Goal: Task Accomplishment & Management: Manage account settings

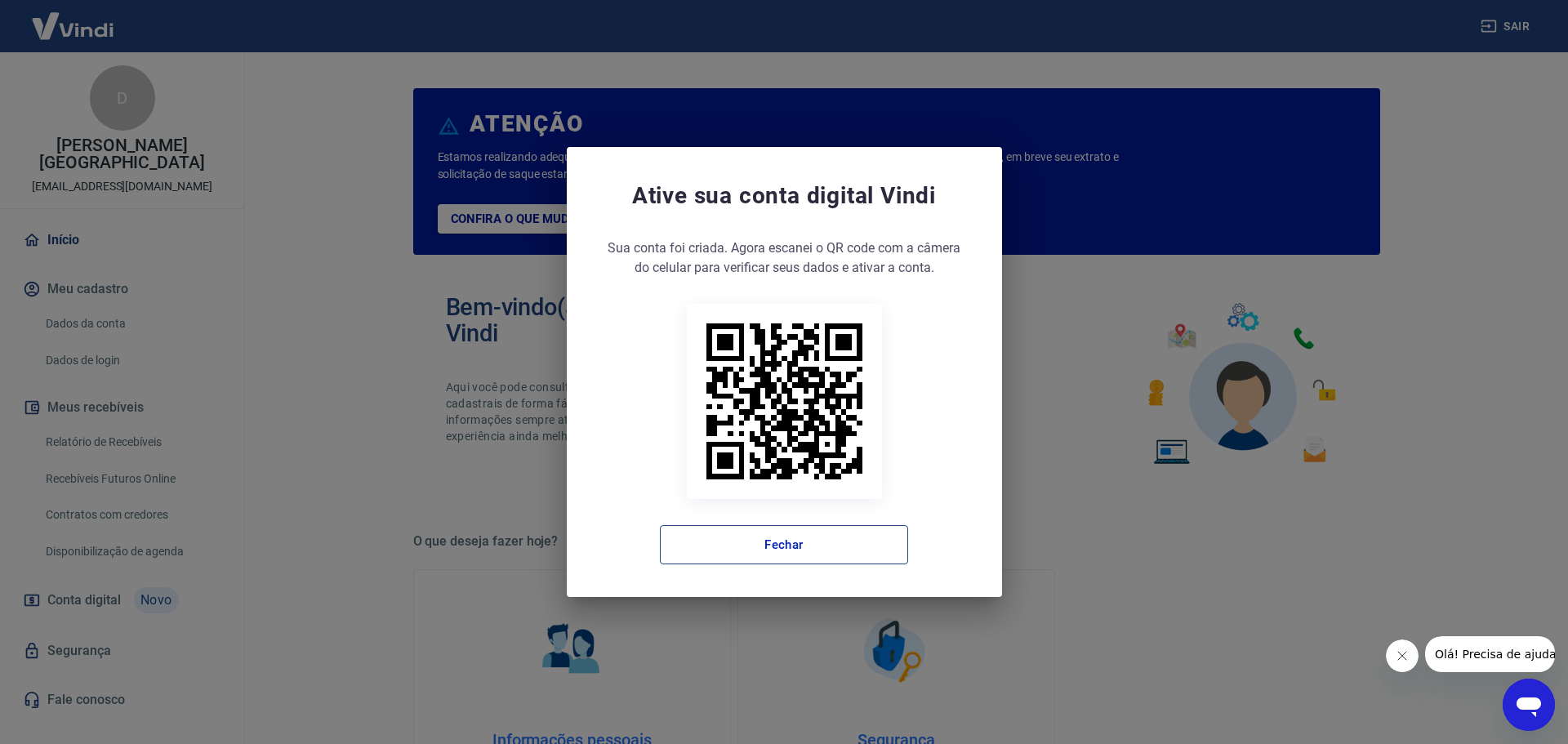
click at [812, 545] on button "Fechar" at bounding box center [784, 545] width 249 height 39
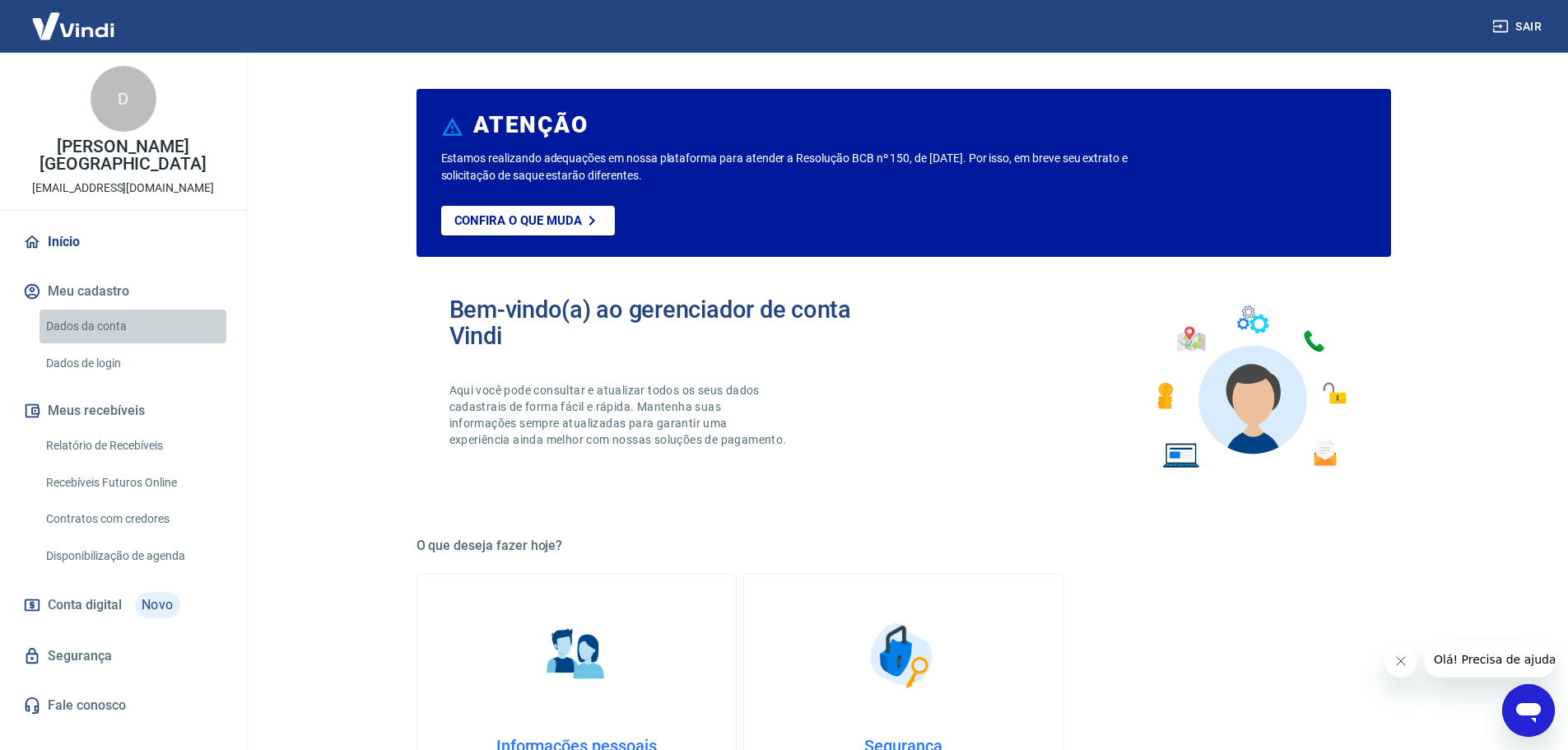
click at [113, 314] on link "Dados da conta" at bounding box center [132, 327] width 187 height 34
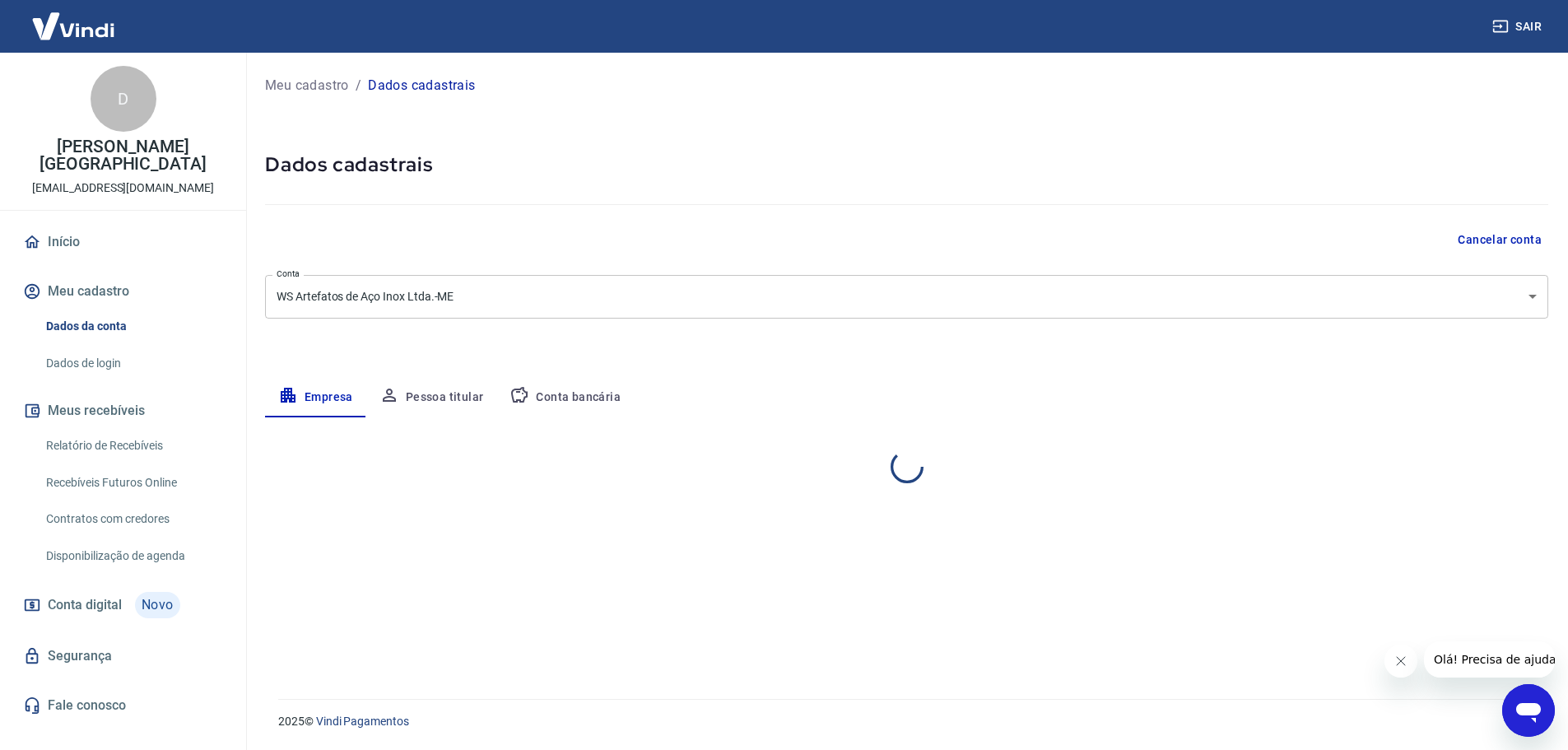
select select "SP"
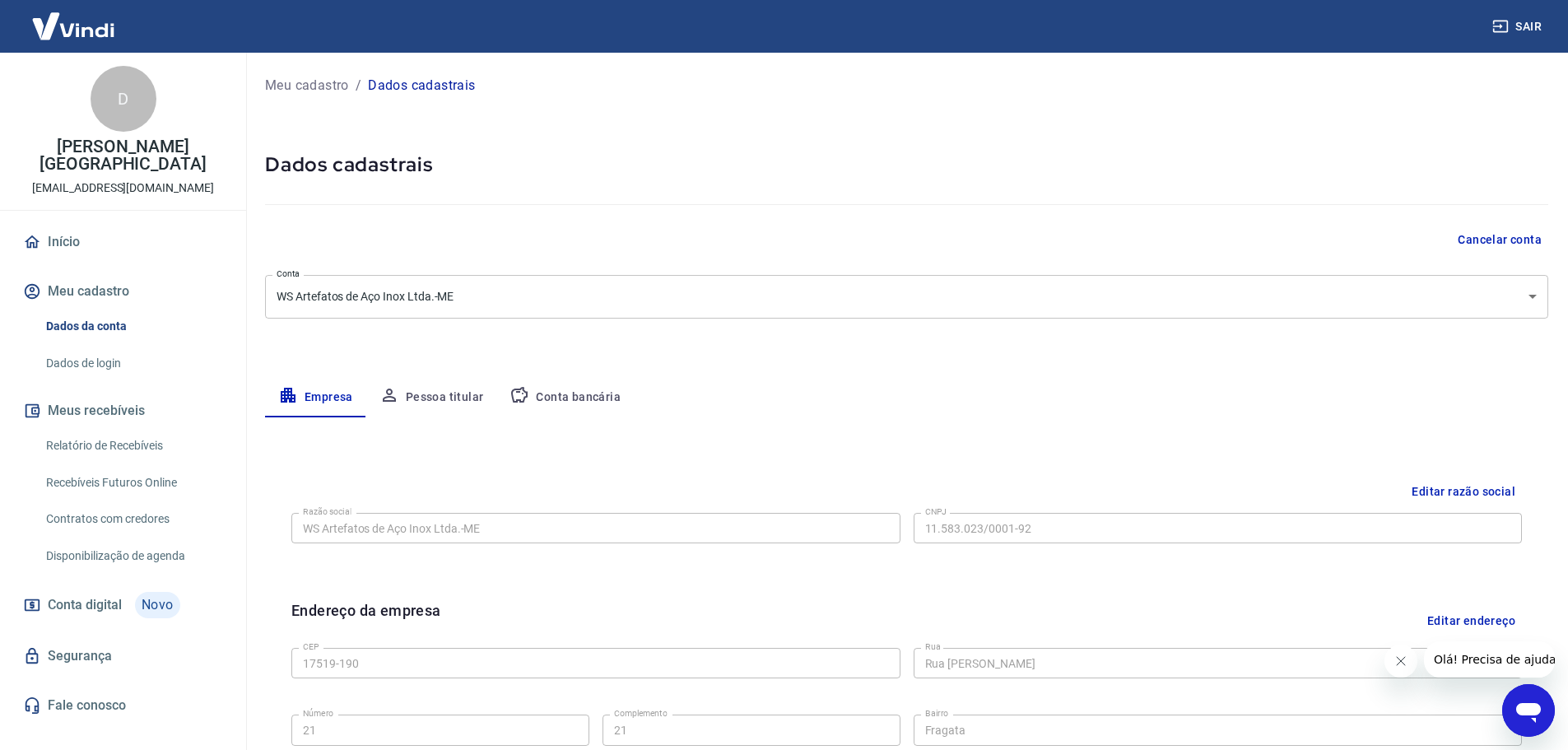
click at [98, 593] on span "Conta digital" at bounding box center [85, 605] width 74 height 23
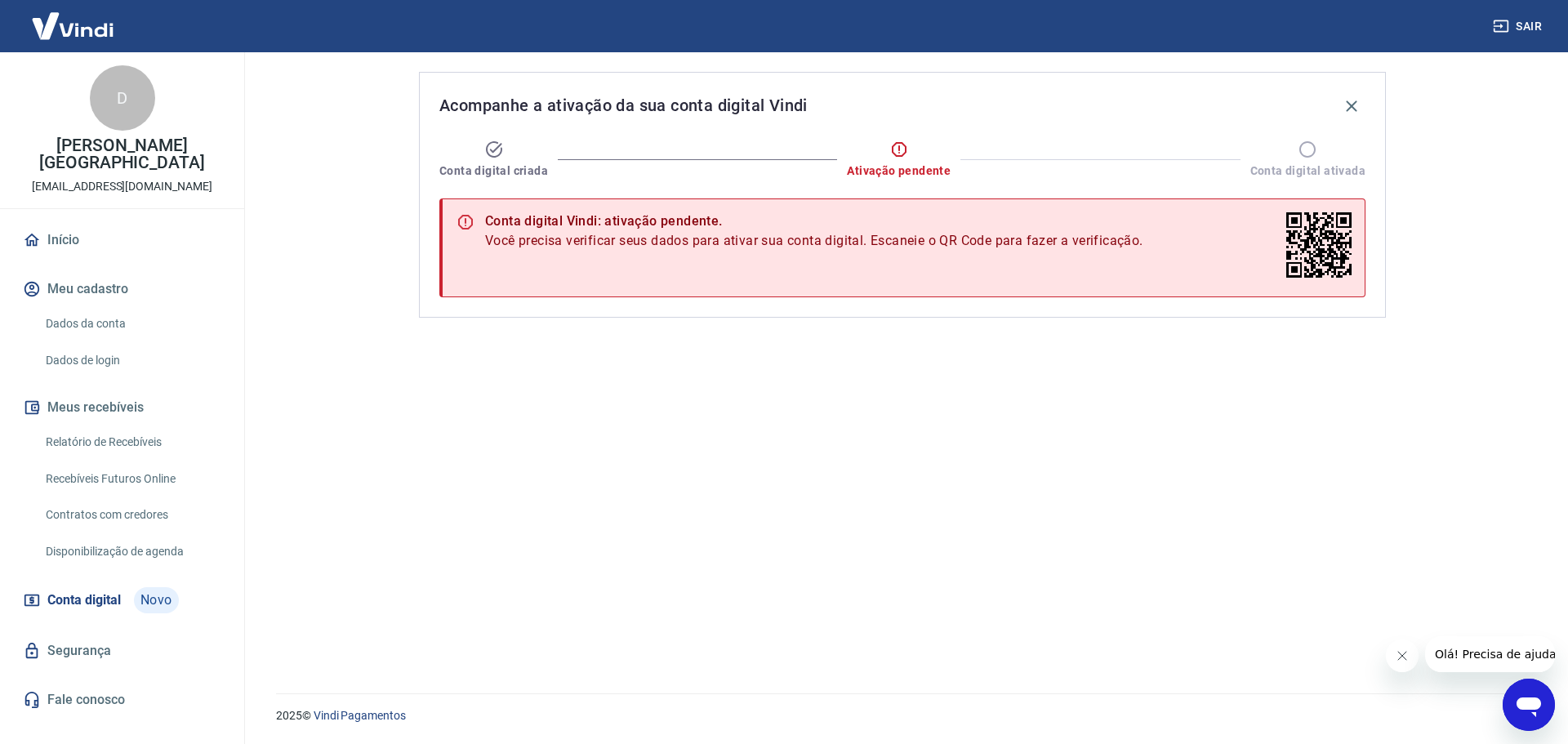
click at [80, 223] on link "Início" at bounding box center [122, 240] width 205 height 36
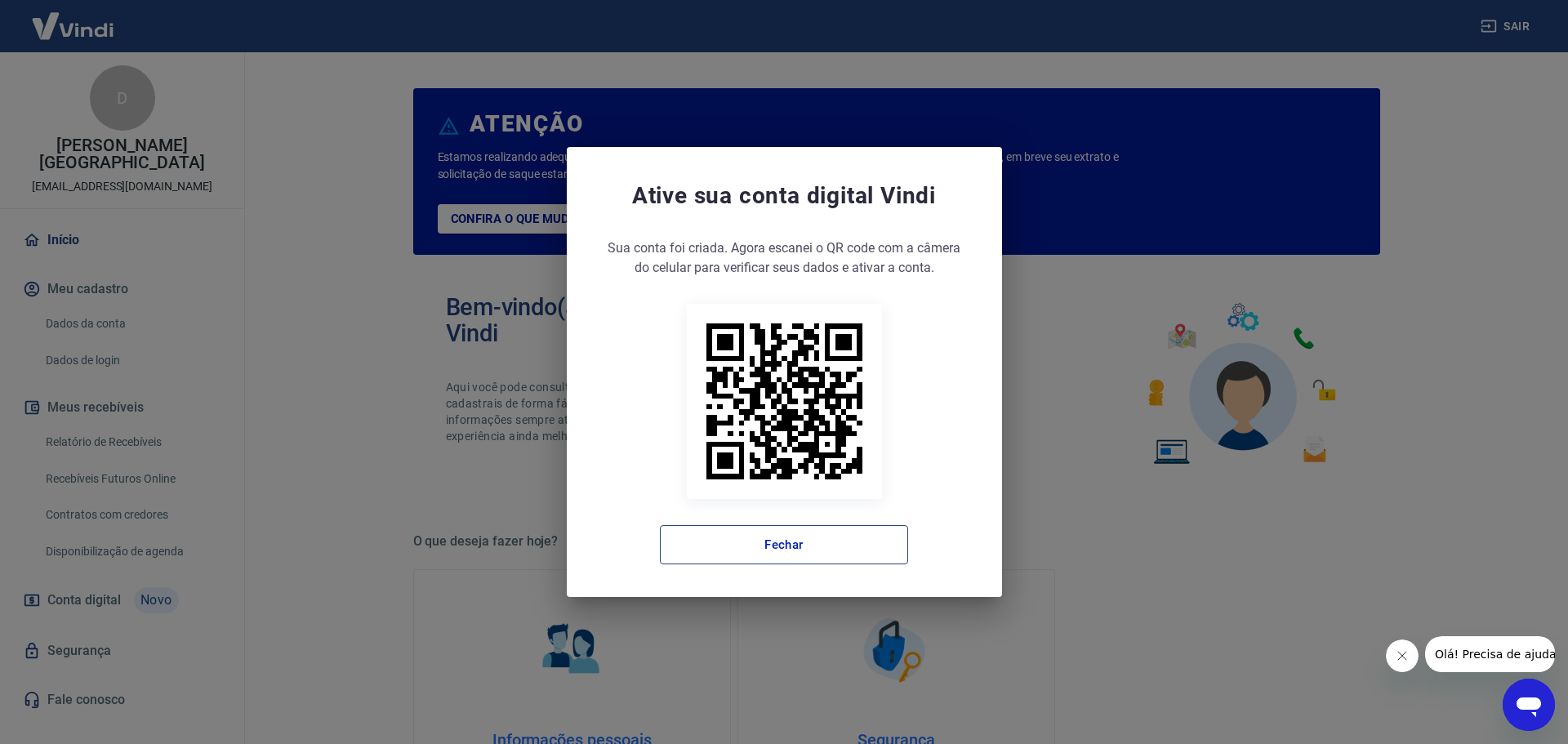
click at [826, 547] on button "Fechar" at bounding box center [784, 545] width 249 height 39
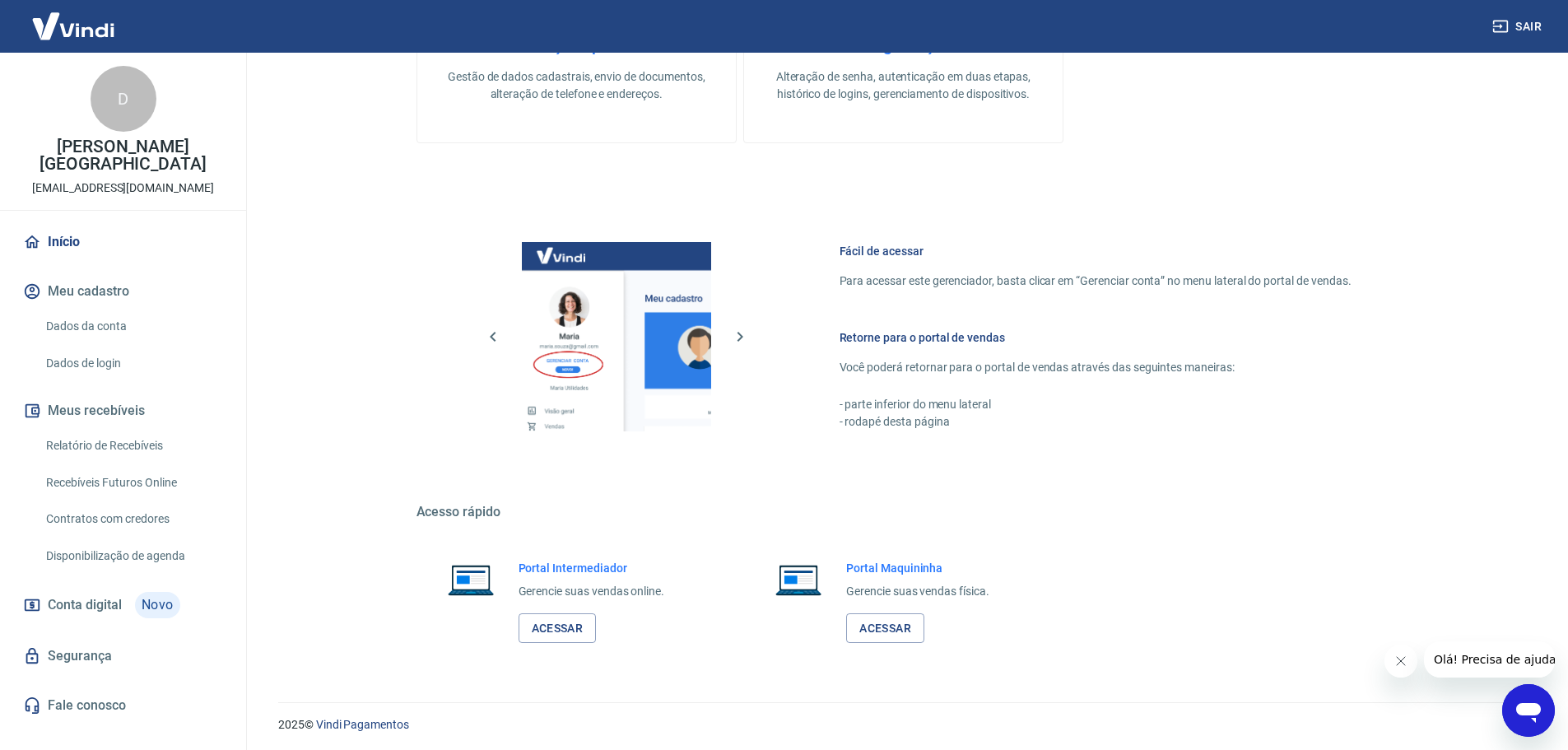
scroll to position [704, 0]
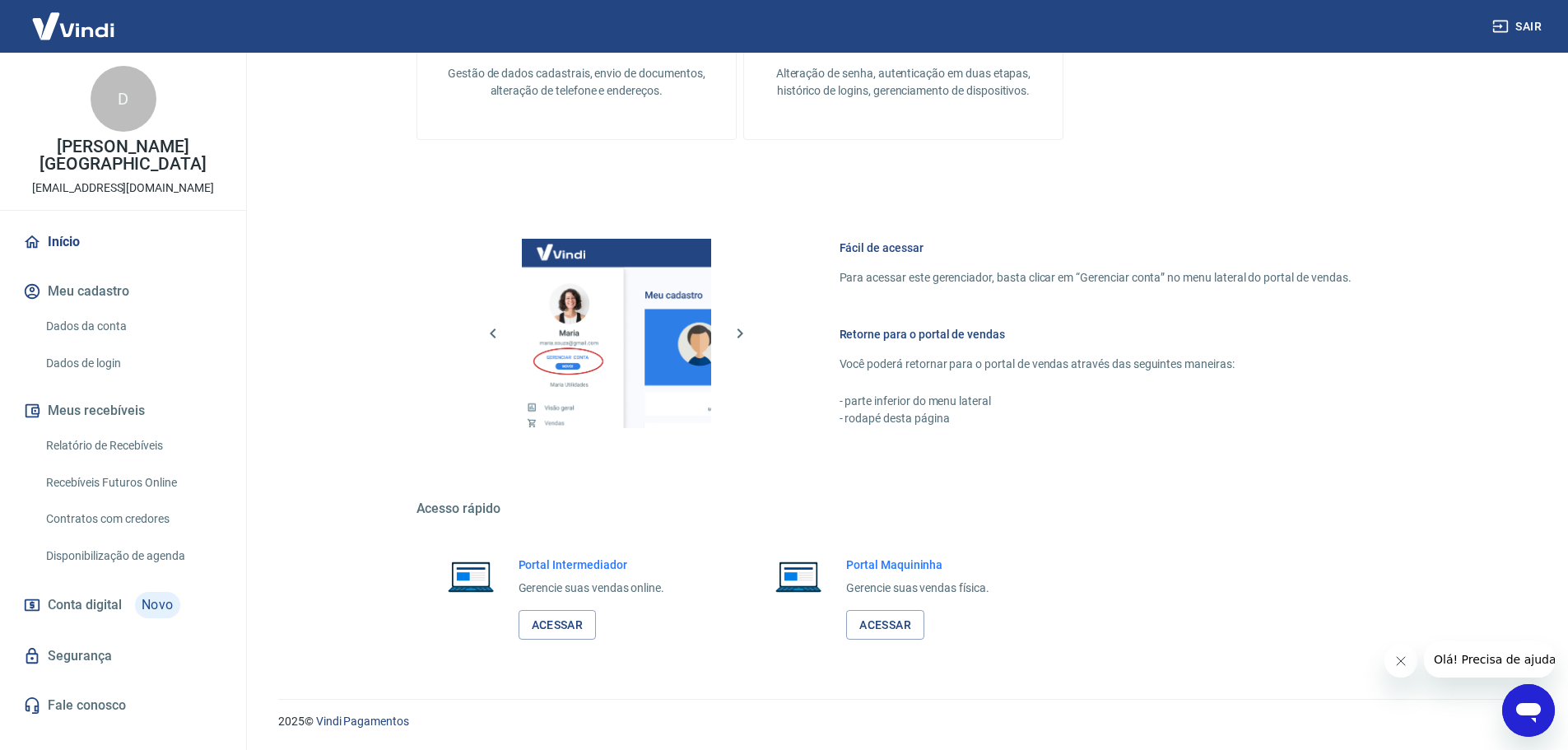
click at [105, 593] on span "Conta digital" at bounding box center [85, 605] width 74 height 23
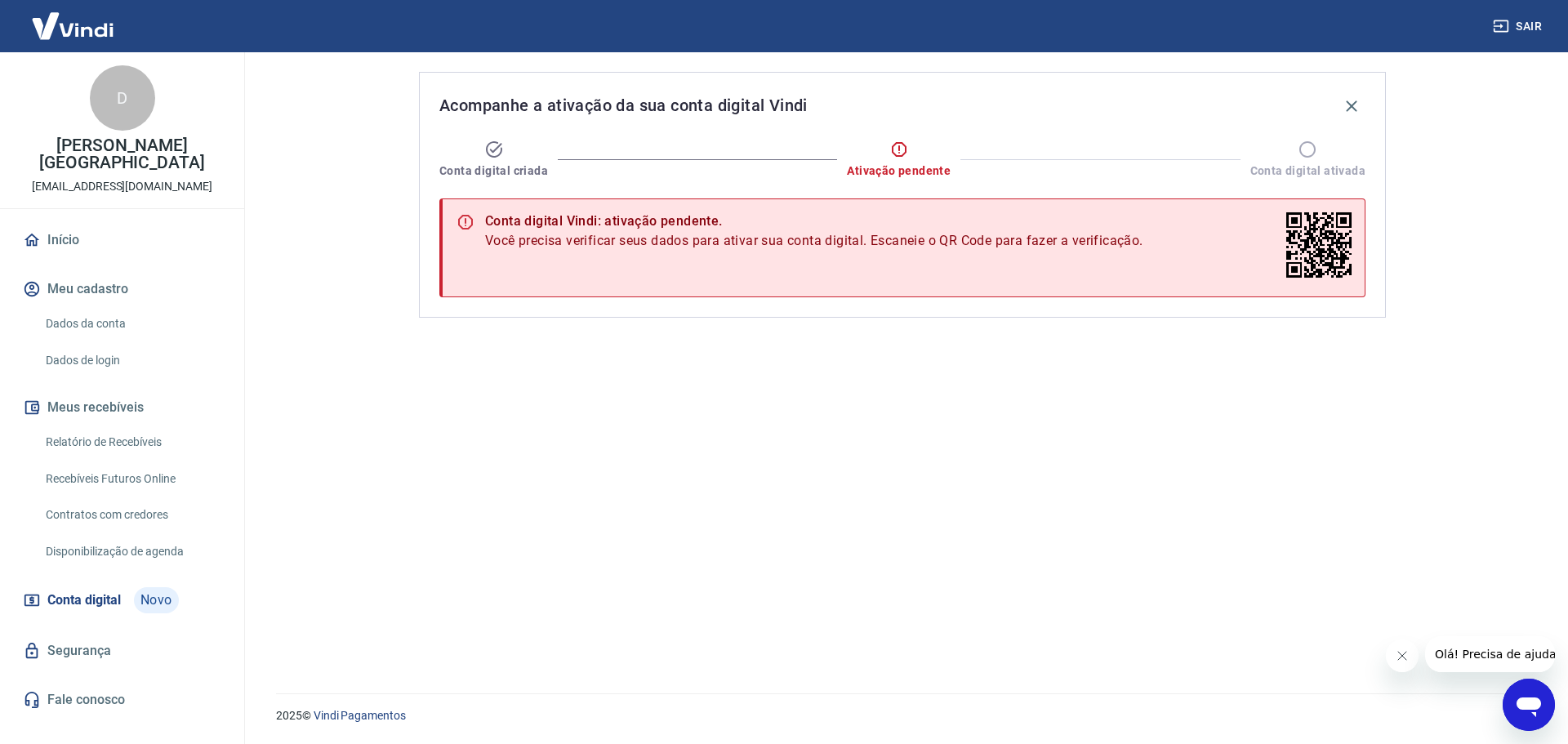
click at [143, 426] on link "Relatório de Recebíveis" at bounding box center [131, 442] width 185 height 34
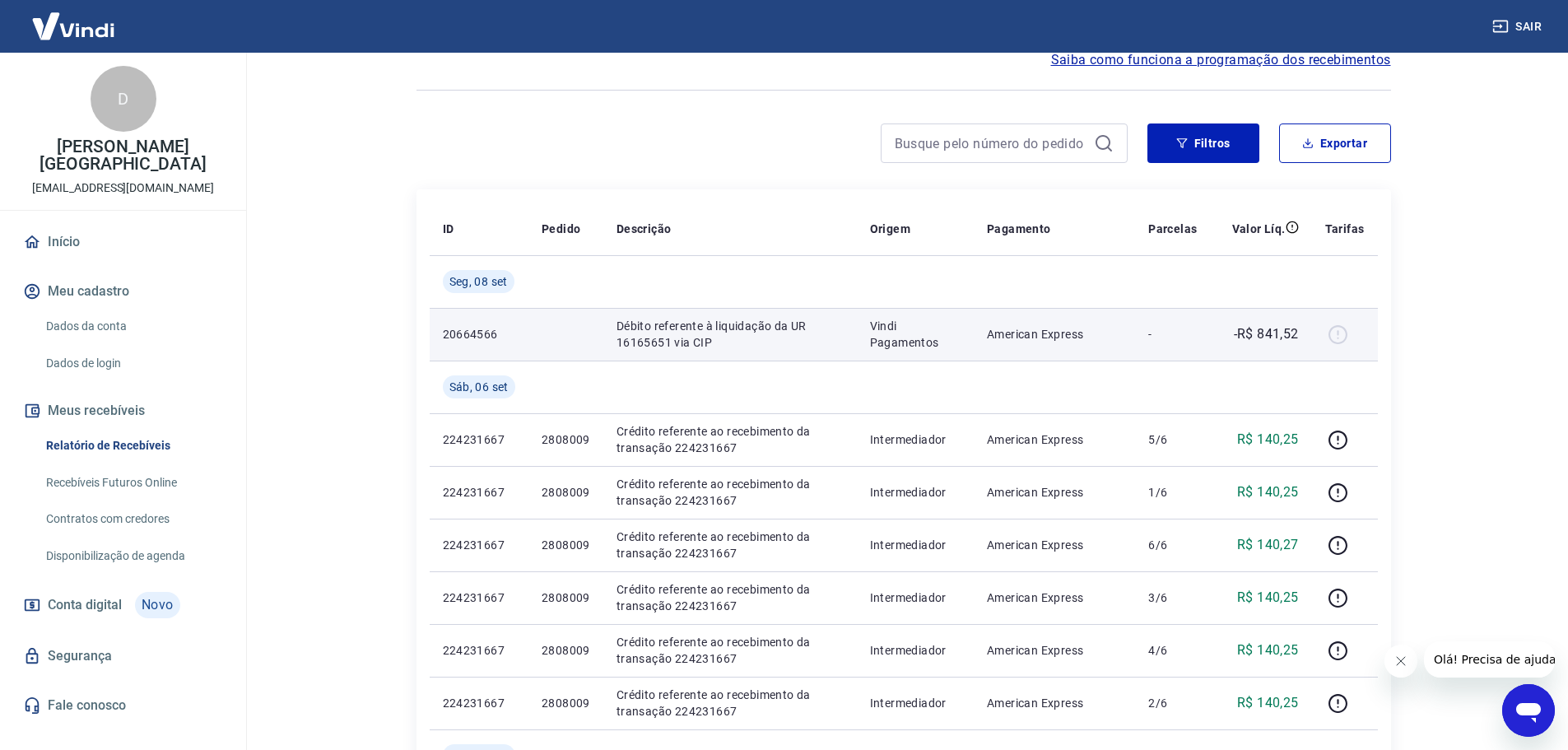
scroll to position [83, 0]
click at [1345, 337] on div at bounding box center [1345, 333] width 39 height 26
click at [1341, 330] on div at bounding box center [1345, 333] width 39 height 26
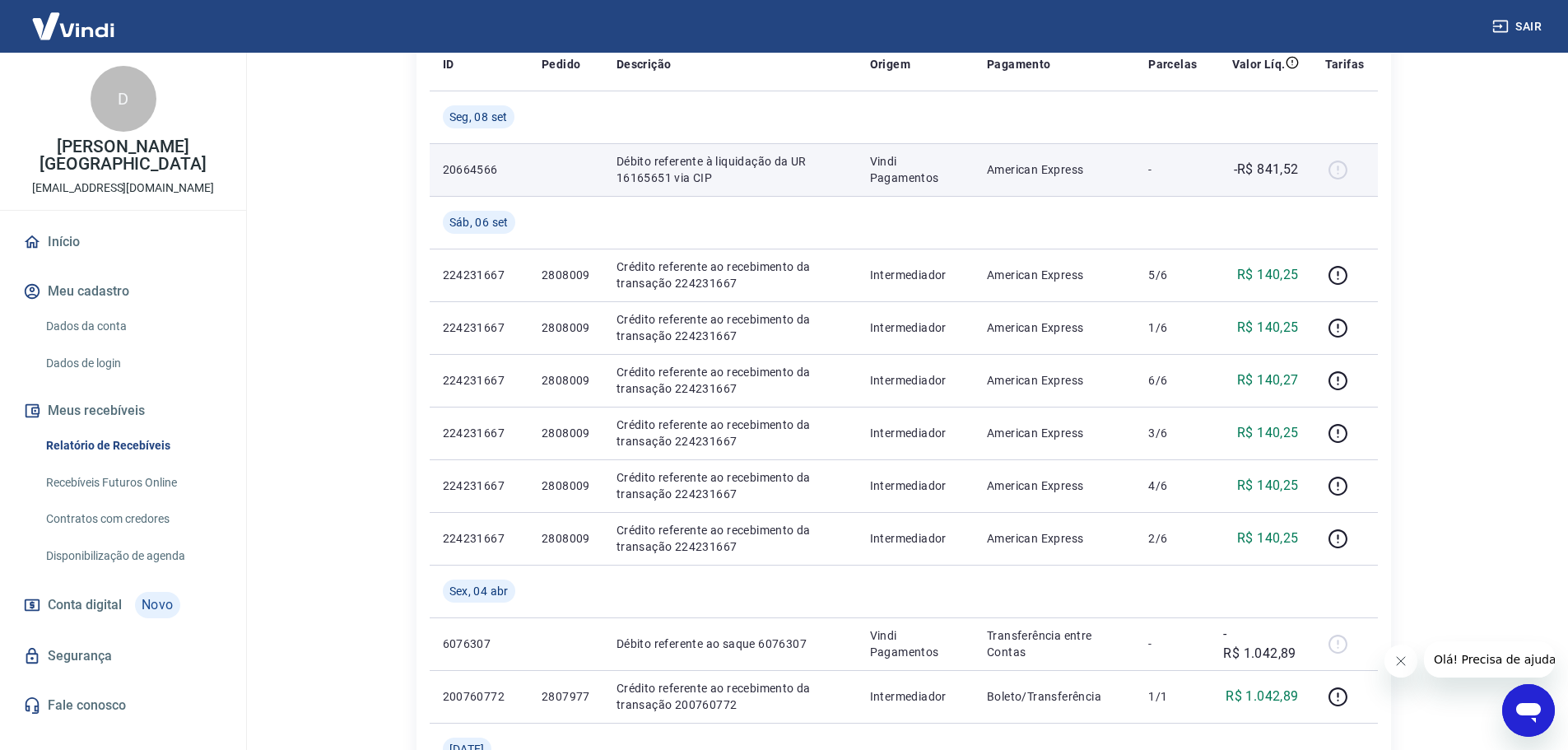
scroll to position [247, 0]
click at [803, 157] on p "Débito referente à liquidação da UR 16165651 via CIP" at bounding box center [730, 168] width 227 height 33
click at [644, 177] on p "Débito referente à liquidação da UR 16165651 via CIP" at bounding box center [730, 168] width 227 height 33
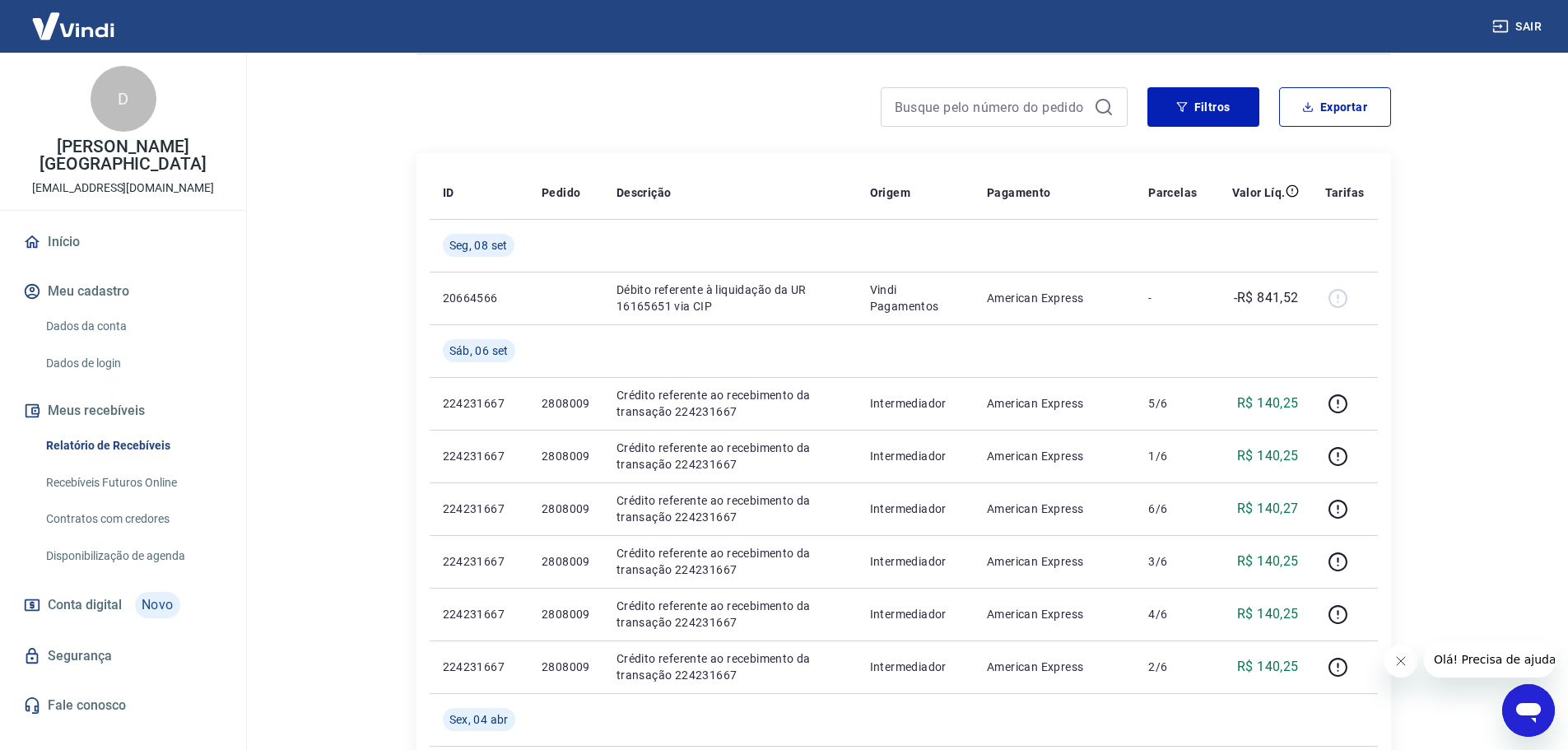
scroll to position [83, 0]
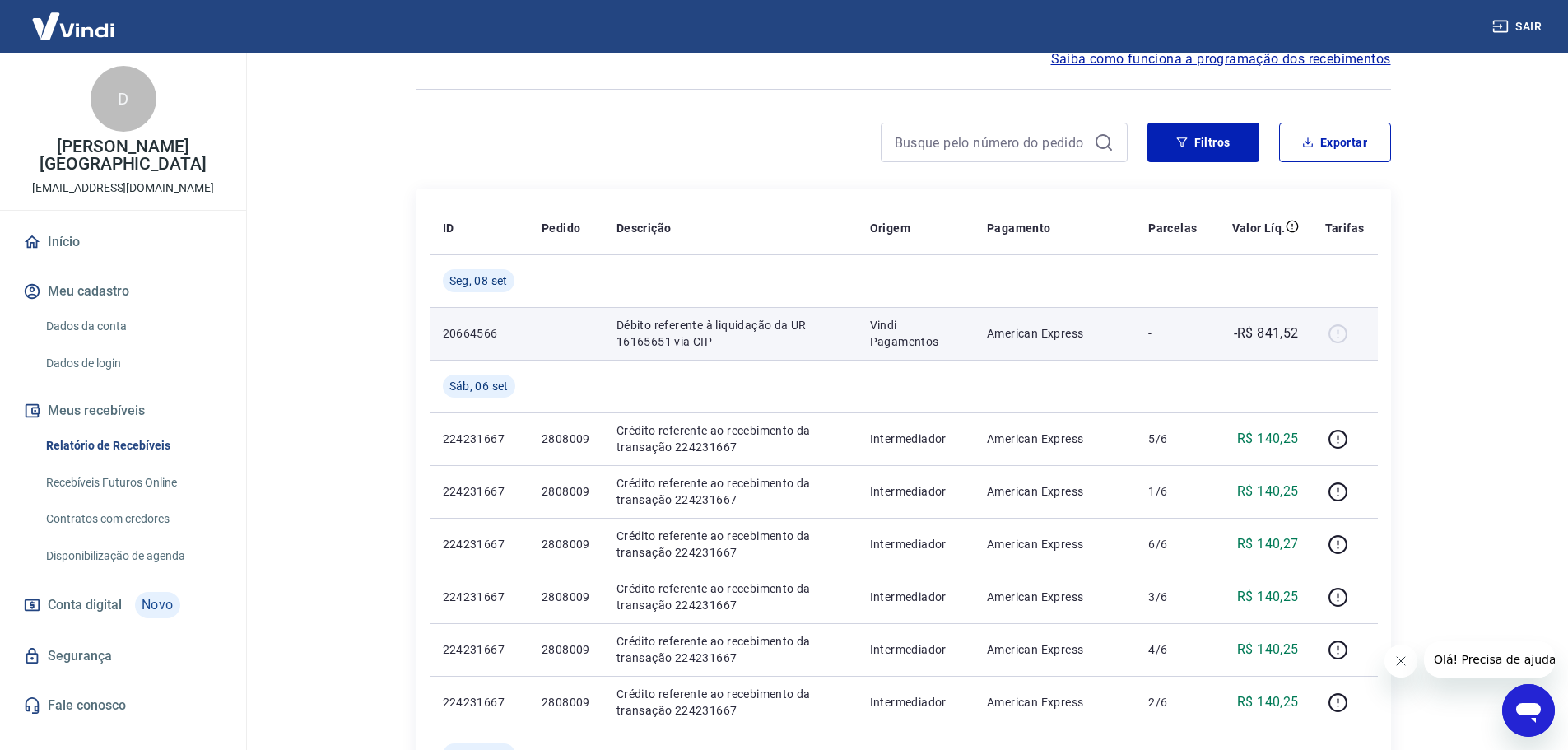
click at [664, 332] on p "Débito referente à liquidação da UR 16165651 via CIP" at bounding box center [730, 333] width 227 height 33
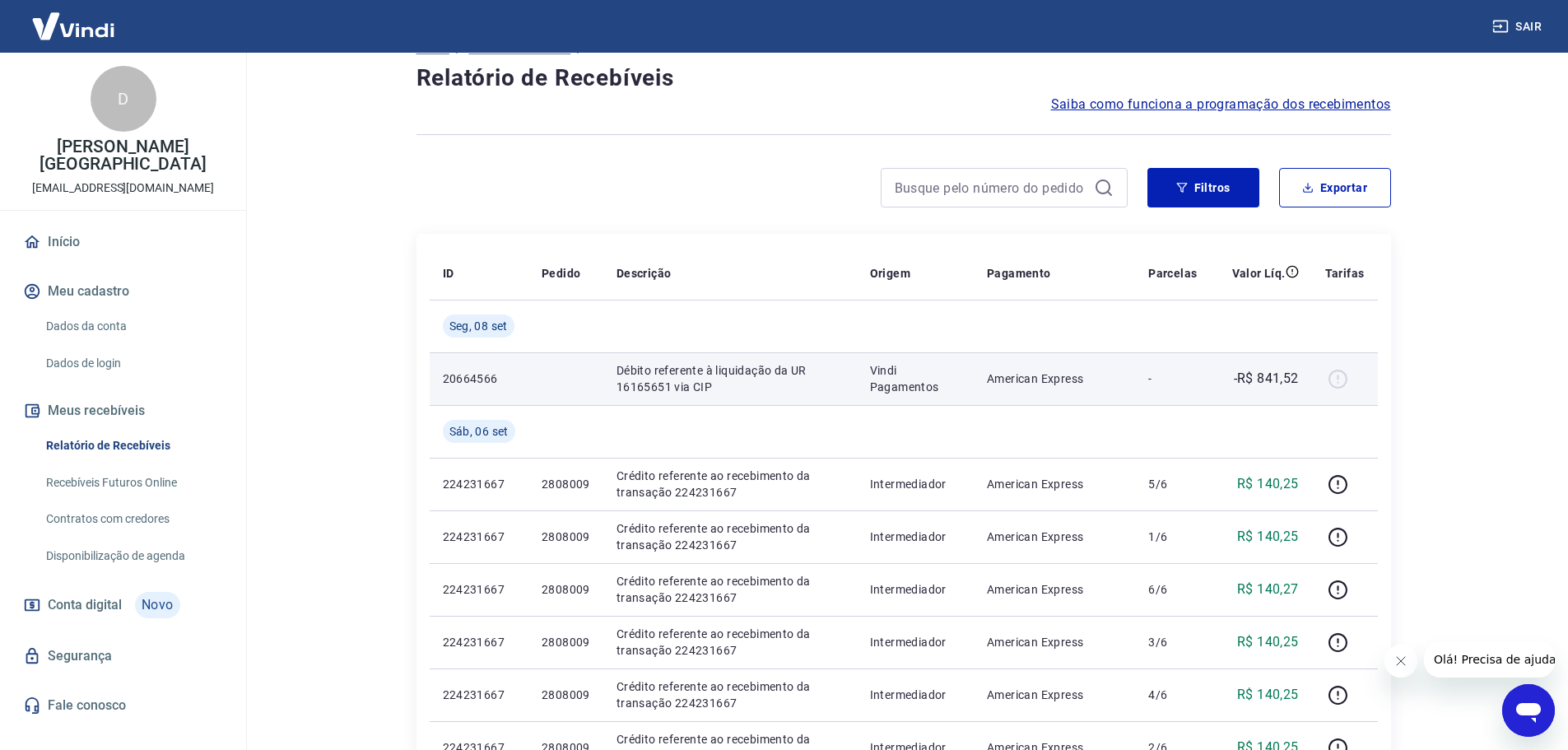
scroll to position [0, 0]
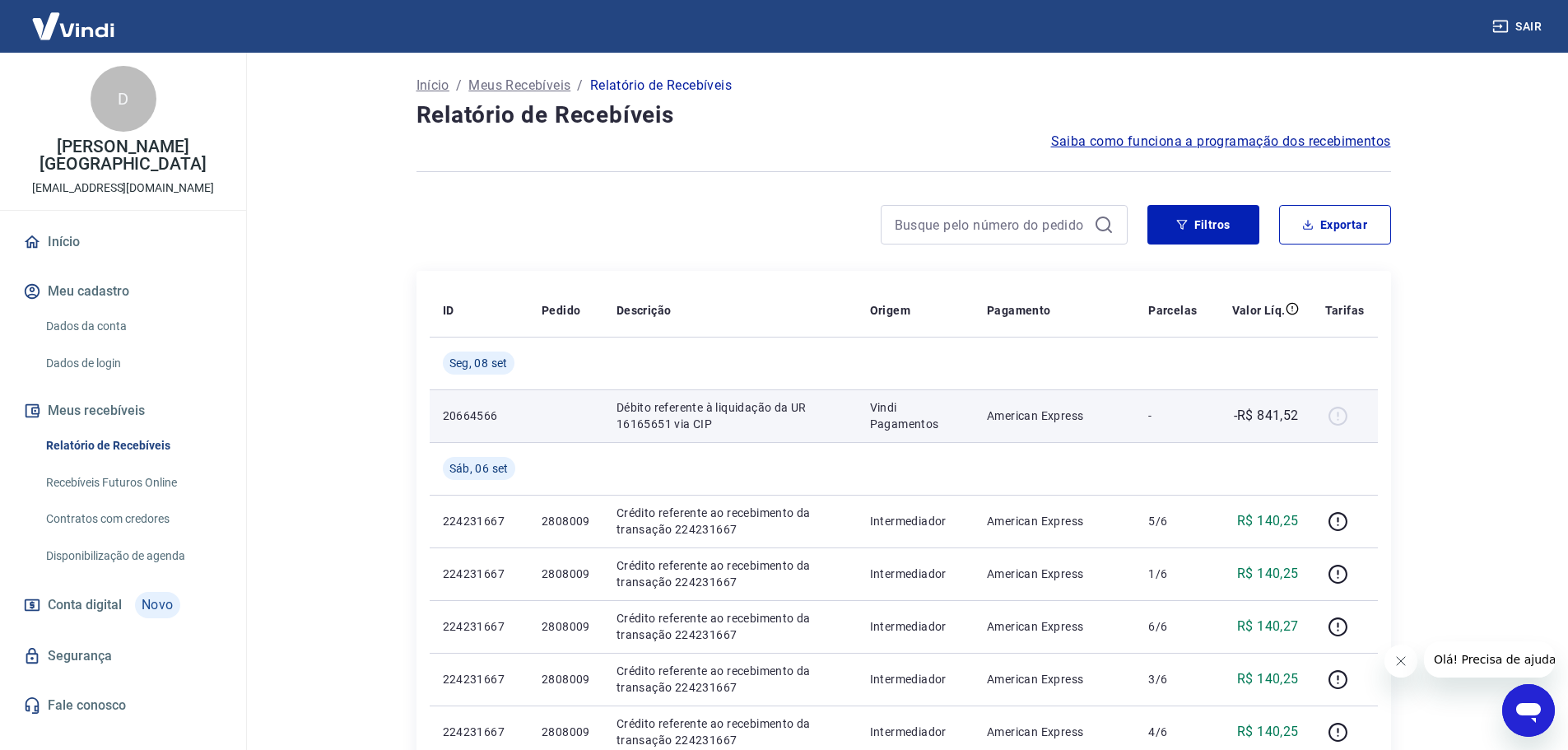
click at [733, 405] on p "Débito referente à liquidação da UR 16165651 via CIP" at bounding box center [730, 415] width 227 height 33
click at [632, 424] on p "Débito referente à liquidação da UR 16165651 via CIP" at bounding box center [730, 415] width 227 height 33
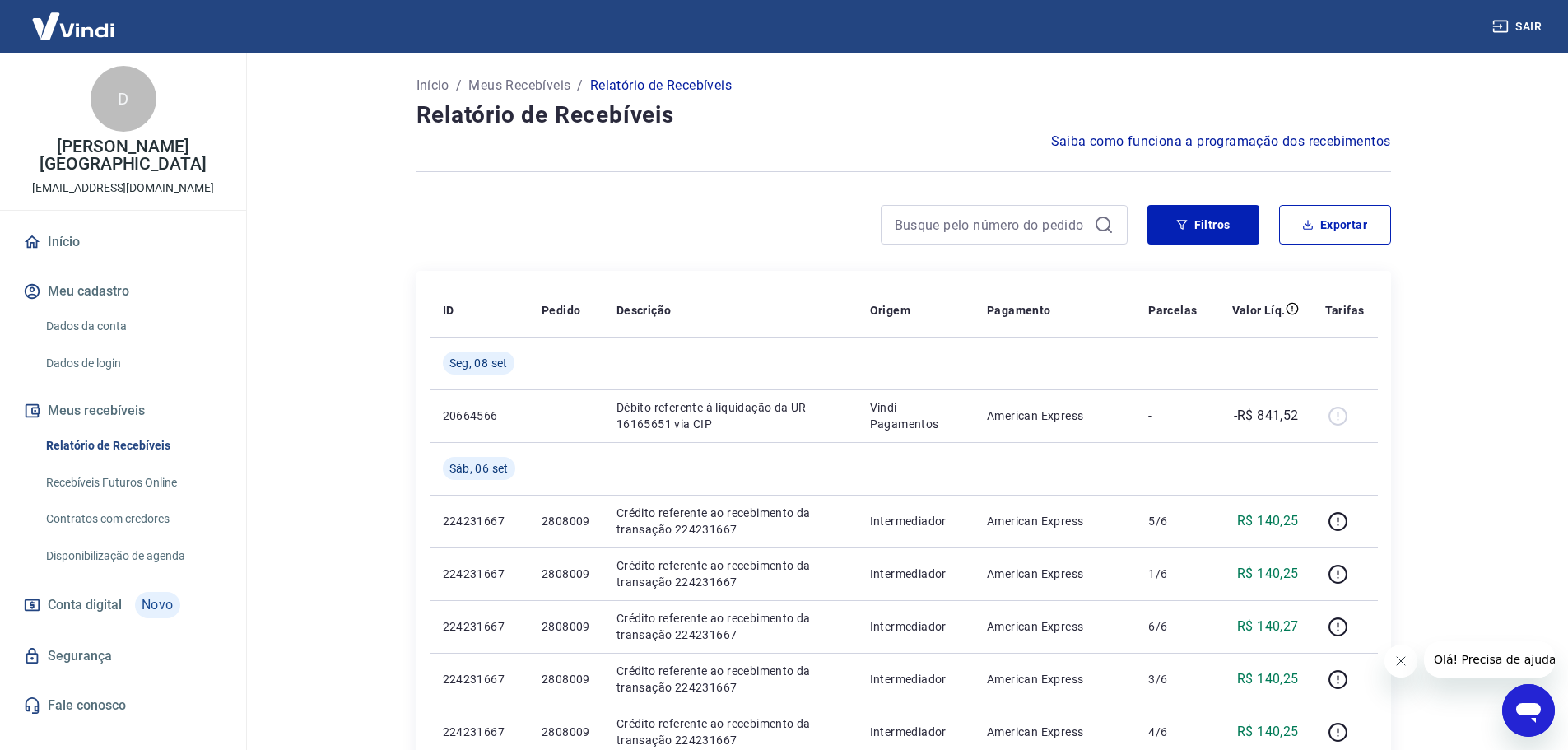
click at [1537, 712] on icon "Abrir janela de mensagens" at bounding box center [1529, 712] width 24 height 20
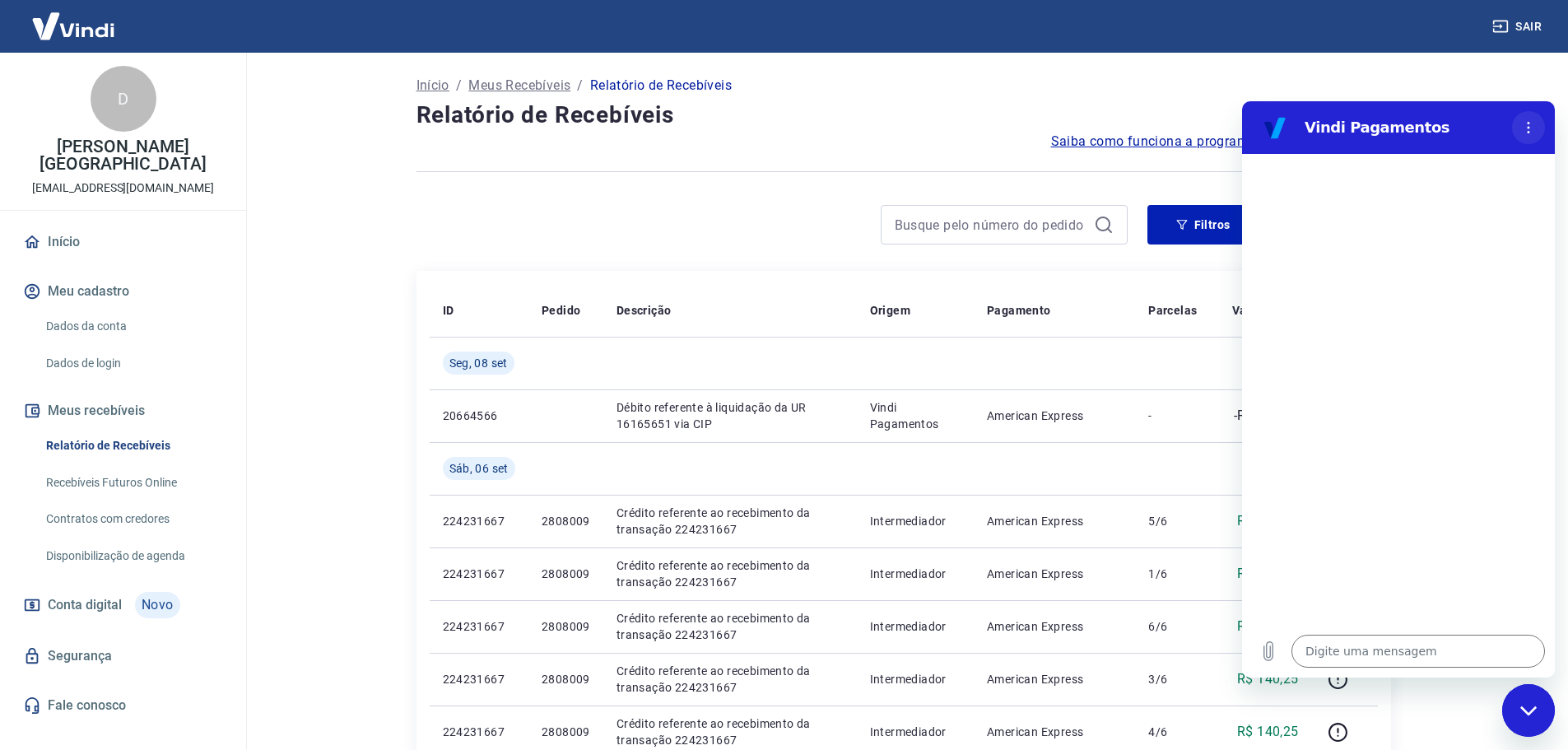
click at [1526, 126] on icon "Menu de opções" at bounding box center [1529, 128] width 13 height 13
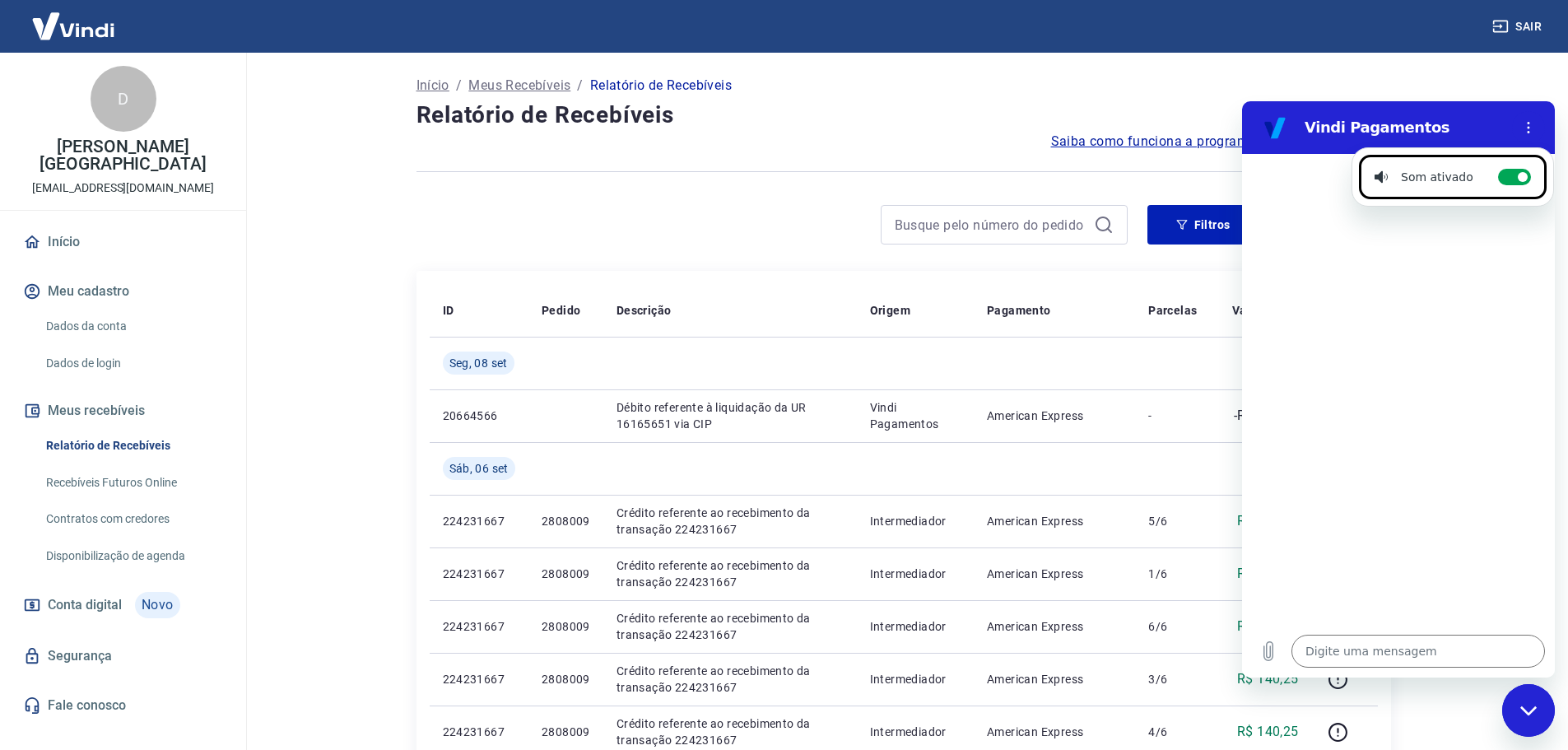
click at [720, 119] on h4 "Relatório de Recebíveis" at bounding box center [904, 115] width 975 height 33
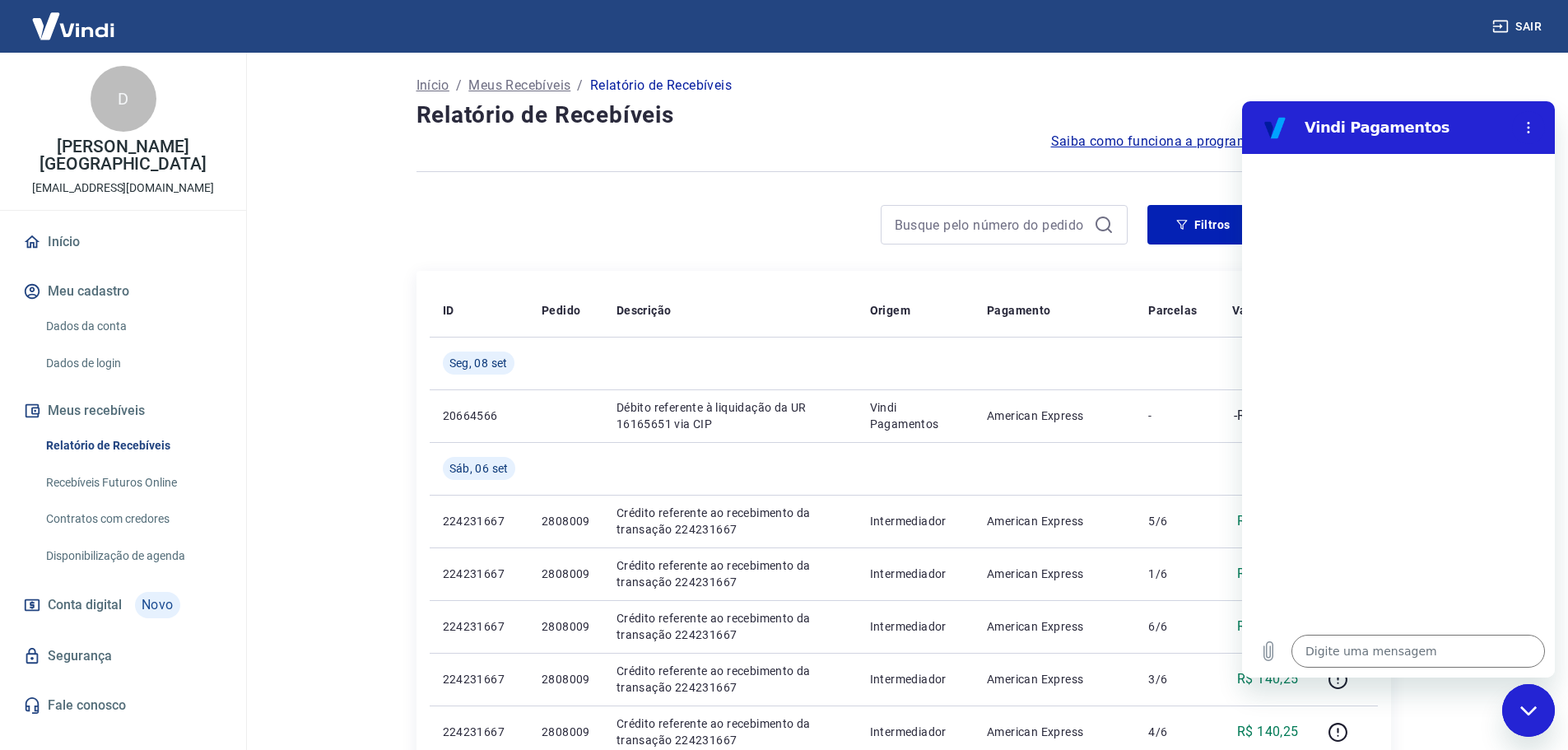
click at [81, 37] on img at bounding box center [73, 25] width 107 height 50
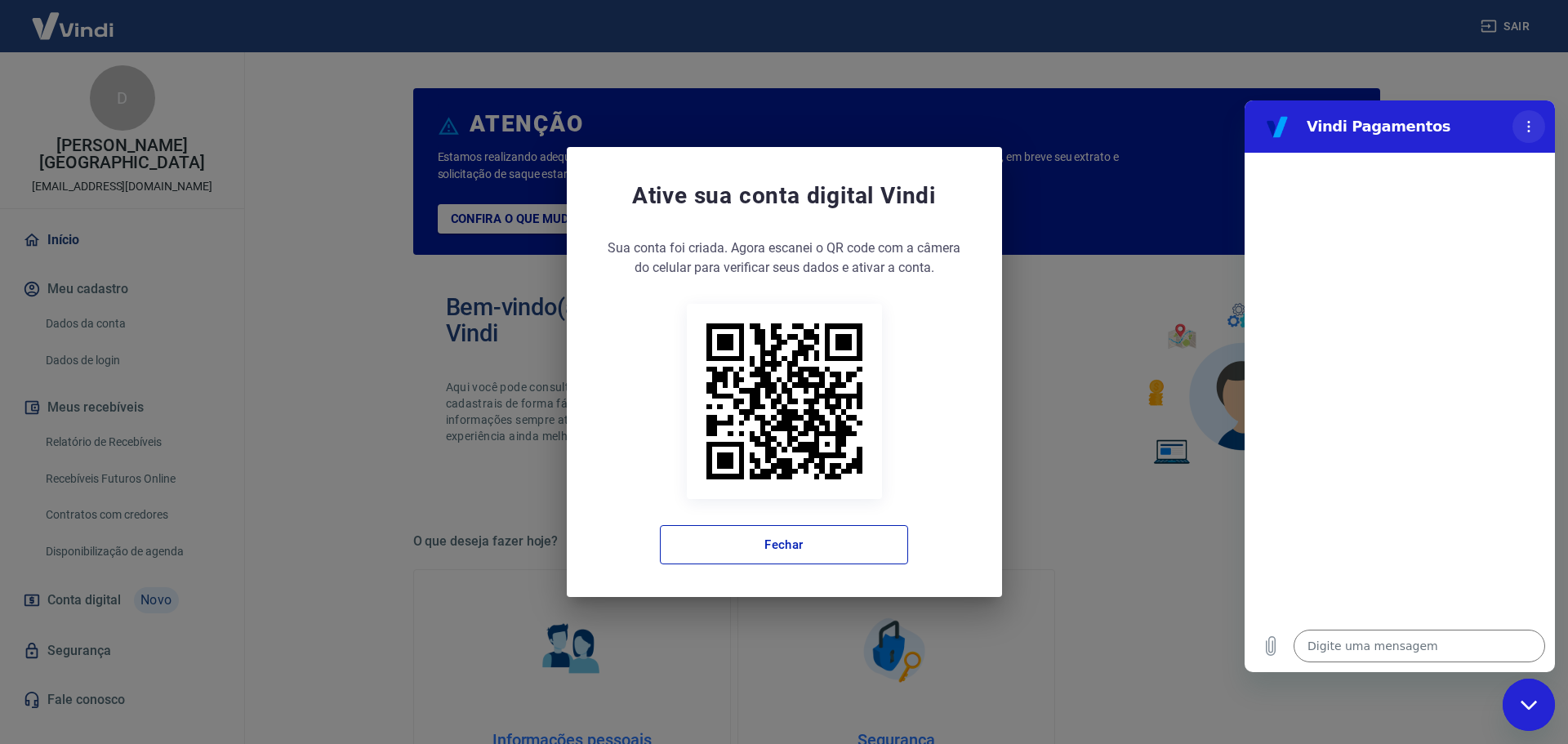
click at [1525, 119] on button "Menu de opções" at bounding box center [1528, 126] width 33 height 33
click at [76, 36] on div "Ative sua conta digital Vindi Sua conta foi criada. Agora clique no botão abaix…" at bounding box center [784, 372] width 1568 height 744
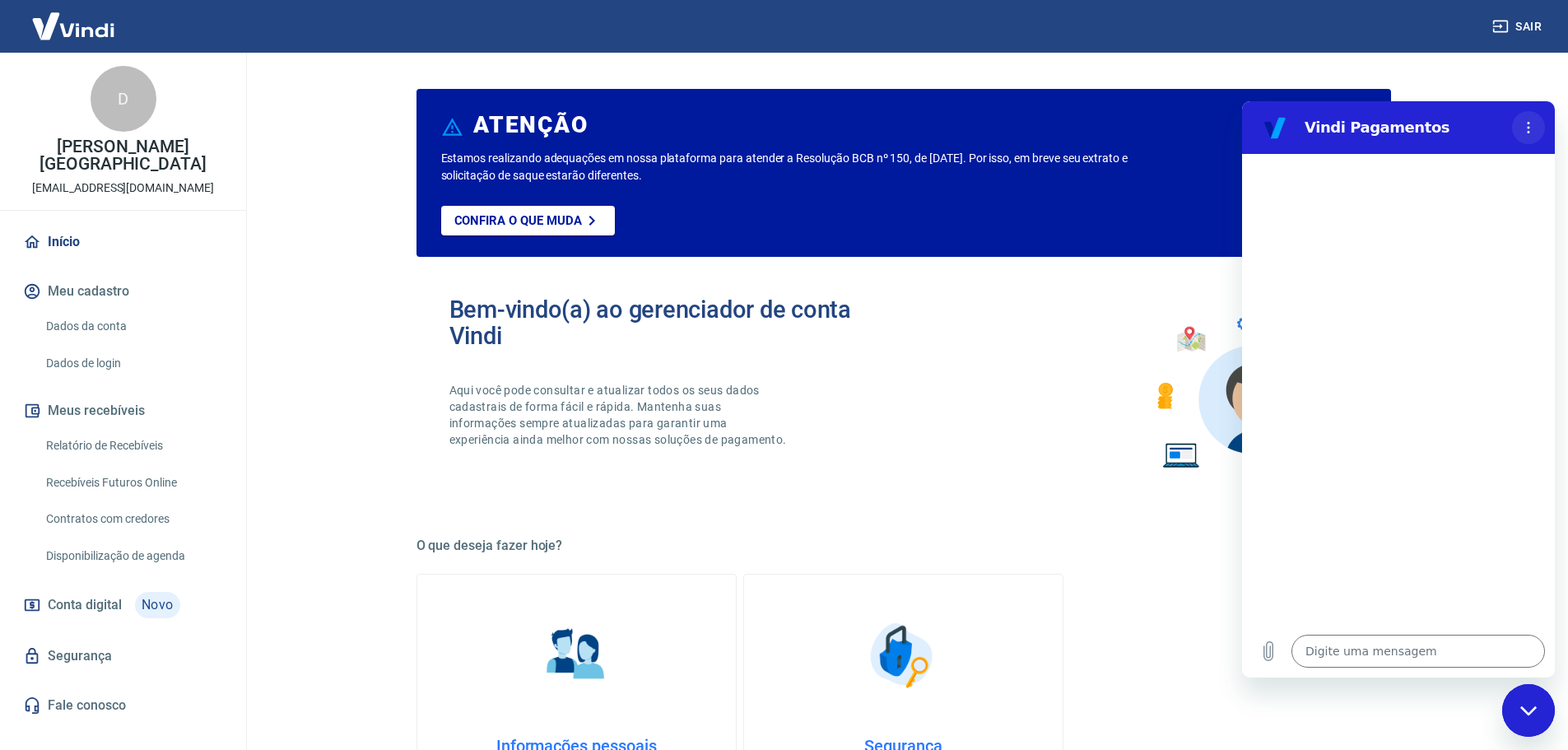
click at [1539, 127] on button "Menu de opções" at bounding box center [1529, 127] width 33 height 33
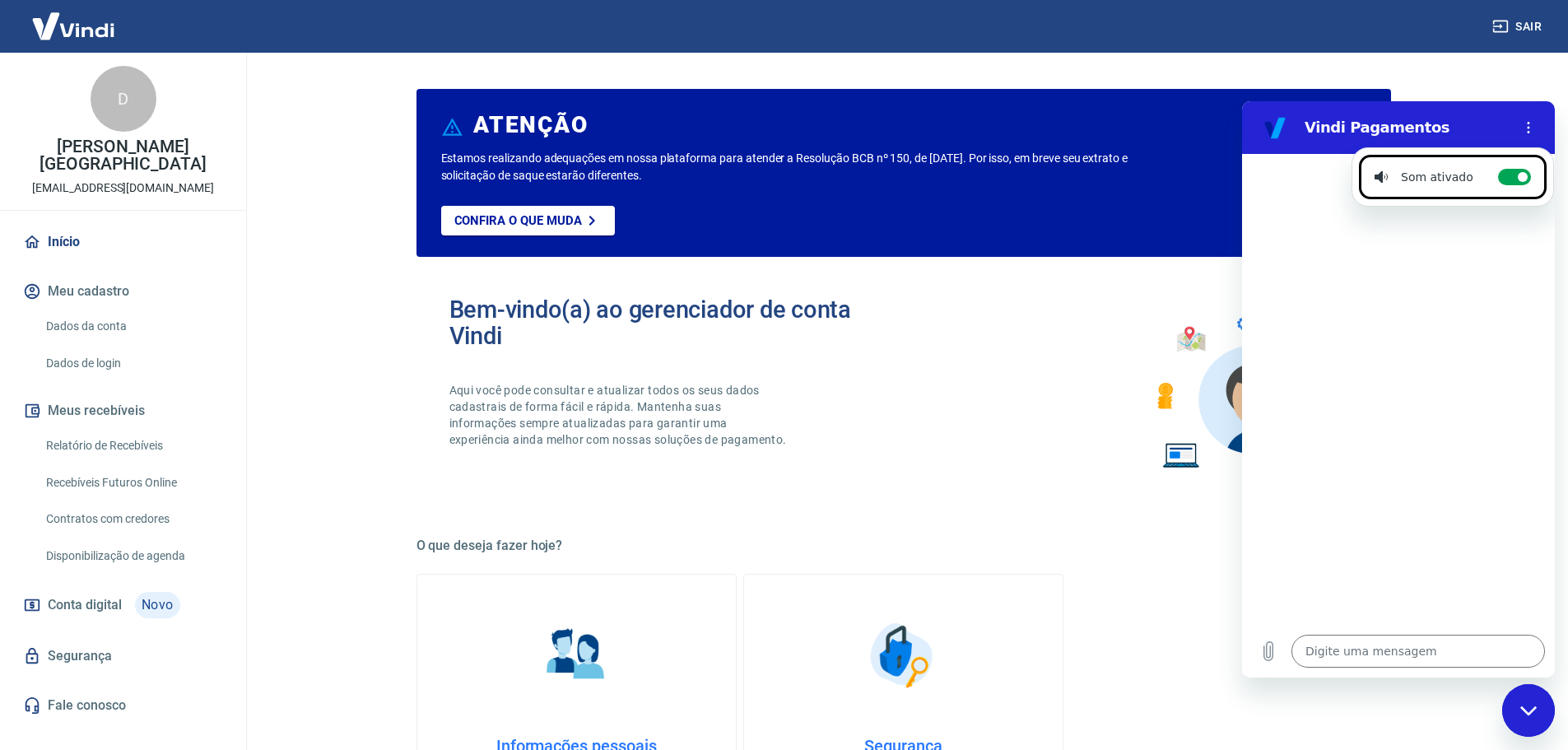
click at [464, 320] on h2 "Bem-vindo(a) ao gerenciador de conta Vindi" at bounding box center [677, 323] width 454 height 53
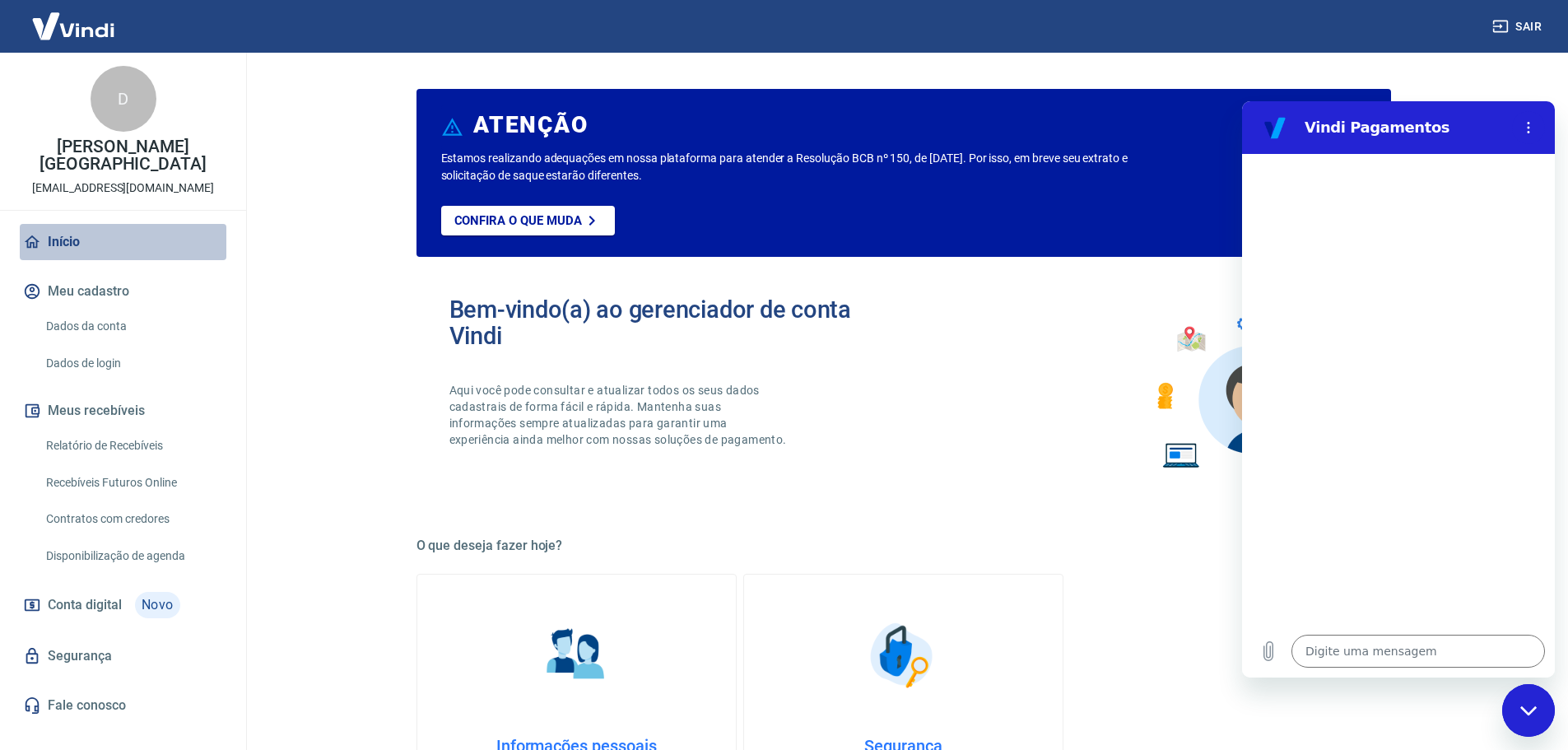
click at [88, 224] on link "Início" at bounding box center [123, 242] width 207 height 37
click at [1529, 697] on div "Fechar janela de mensagens" at bounding box center [1529, 710] width 50 height 50
type textarea "x"
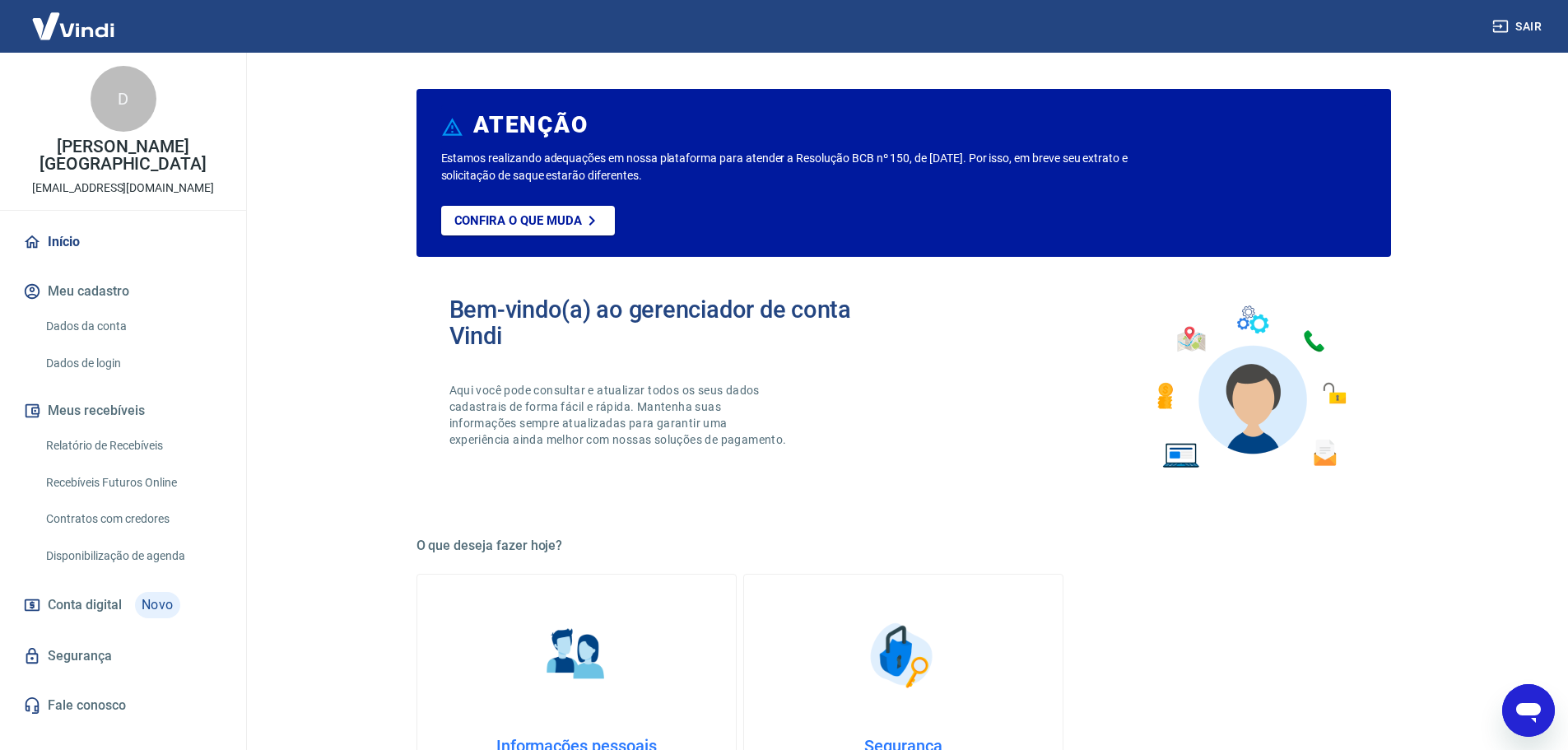
click at [83, 236] on link "Início" at bounding box center [123, 242] width 207 height 37
click at [87, 392] on button "Meus recebíveis" at bounding box center [123, 410] width 207 height 37
click at [93, 393] on button "Meus recebíveis" at bounding box center [123, 410] width 207 height 37
click at [115, 429] on link "Relatório de Recebíveis" at bounding box center [132, 446] width 187 height 34
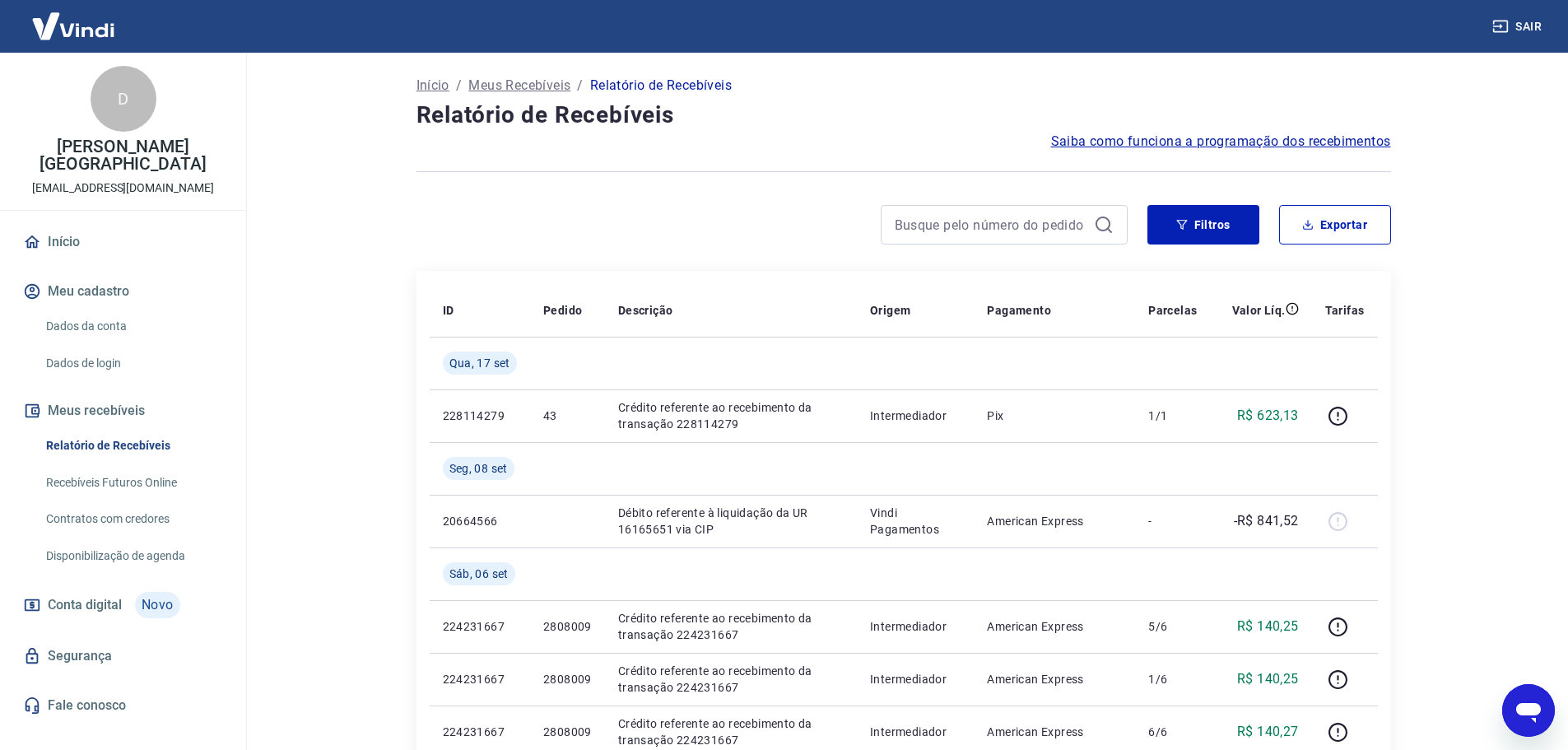
click at [81, 231] on link "Início" at bounding box center [123, 242] width 207 height 37
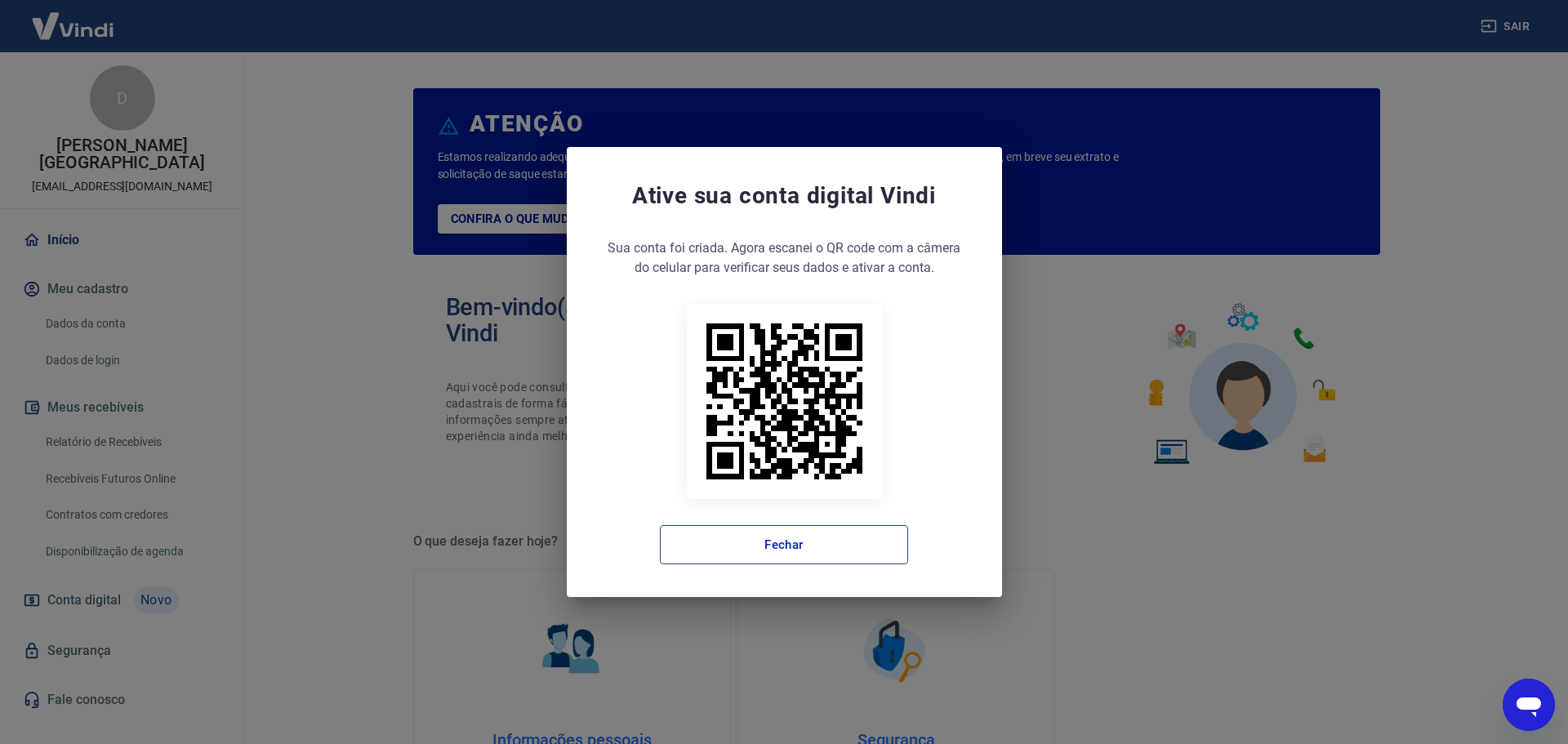
click at [827, 546] on button "Fechar" at bounding box center [784, 545] width 249 height 39
